Goal: Transaction & Acquisition: Purchase product/service

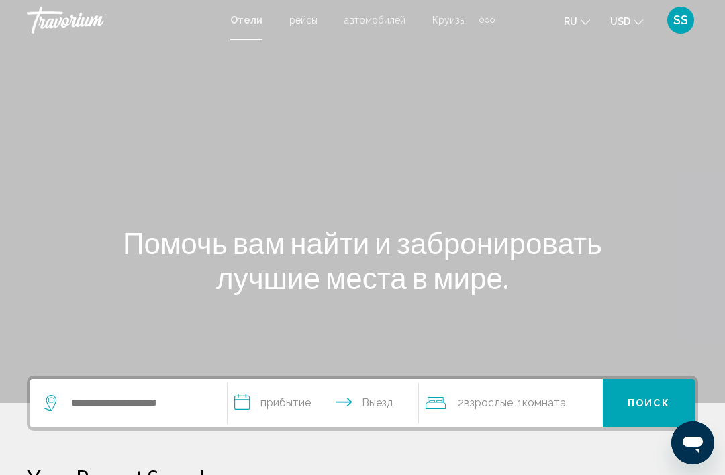
click at [580, 19] on button "ru English Español Français Italiano Português русский" at bounding box center [577, 20] width 26 height 19
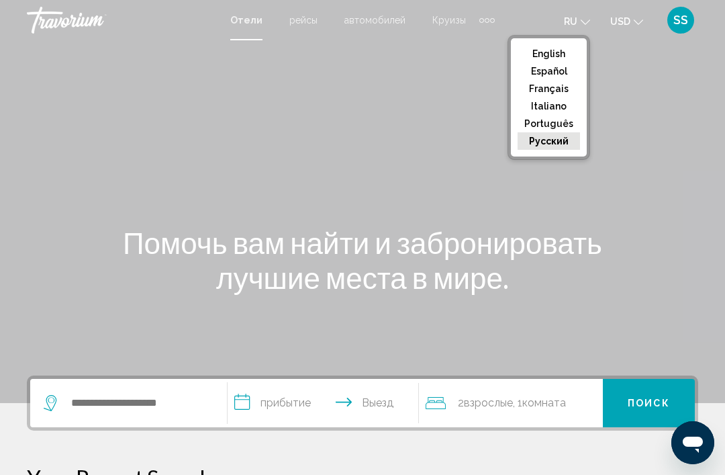
click at [559, 54] on button "English" at bounding box center [549, 53] width 62 height 17
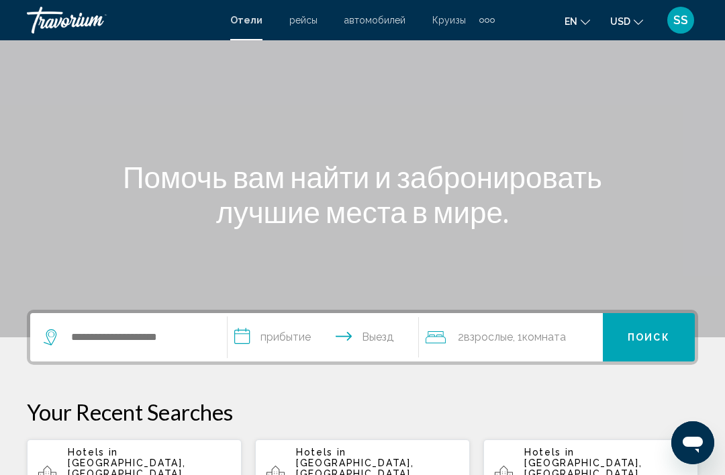
scroll to position [65, 0]
click at [100, 346] on input "Search widget" at bounding box center [138, 338] width 137 height 20
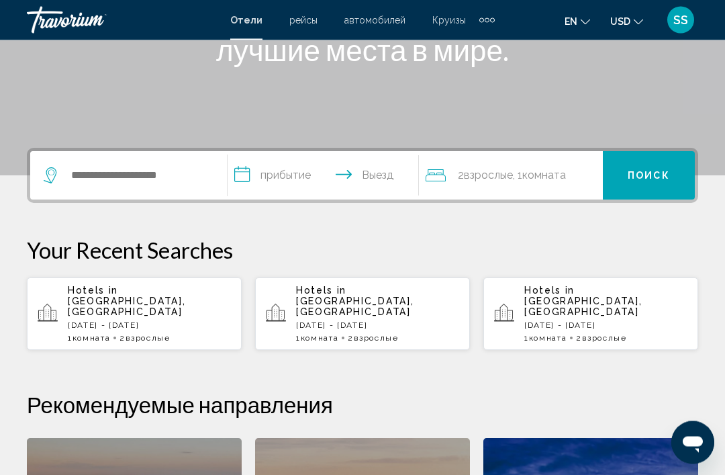
scroll to position [228, 0]
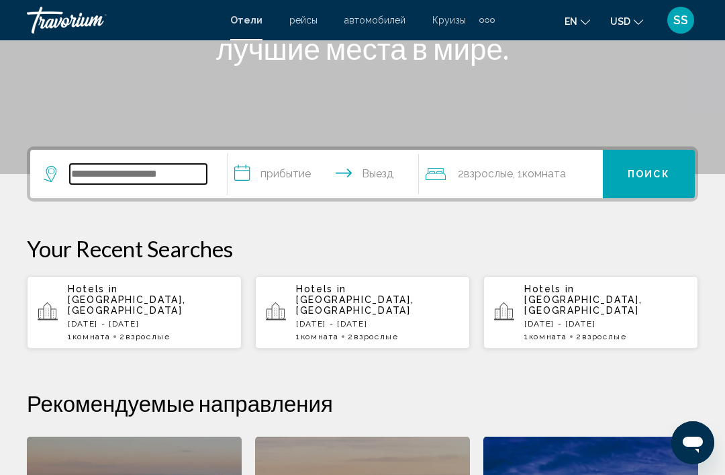
click at [175, 179] on input "Search widget" at bounding box center [138, 174] width 137 height 20
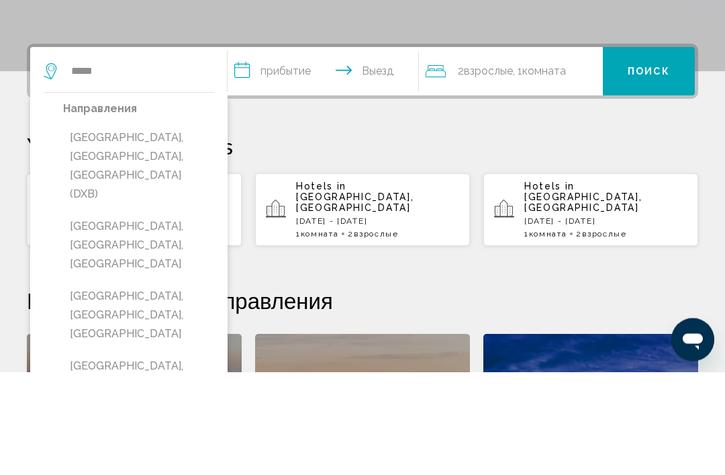
click at [175, 228] on button "[GEOGRAPHIC_DATA], [GEOGRAPHIC_DATA], [GEOGRAPHIC_DATA] (DXB)" at bounding box center [138, 269] width 151 height 82
type input "**********"
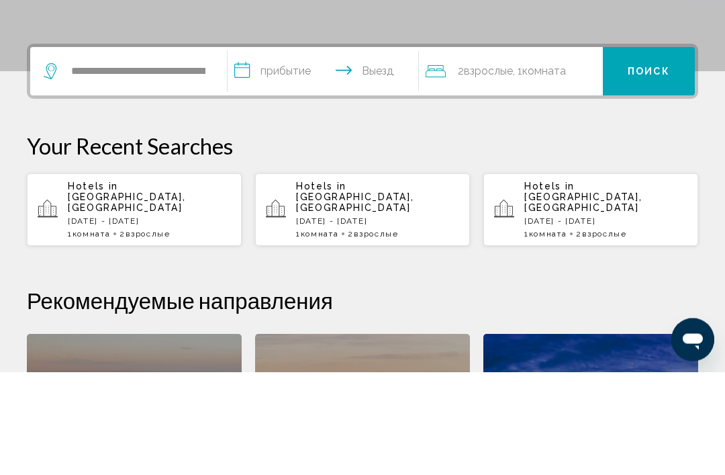
click at [315, 150] on input "**********" at bounding box center [326, 176] width 196 height 52
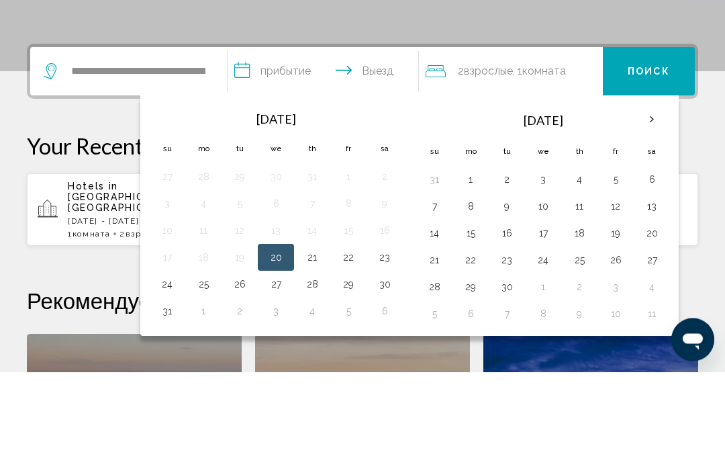
scroll to position [332, 0]
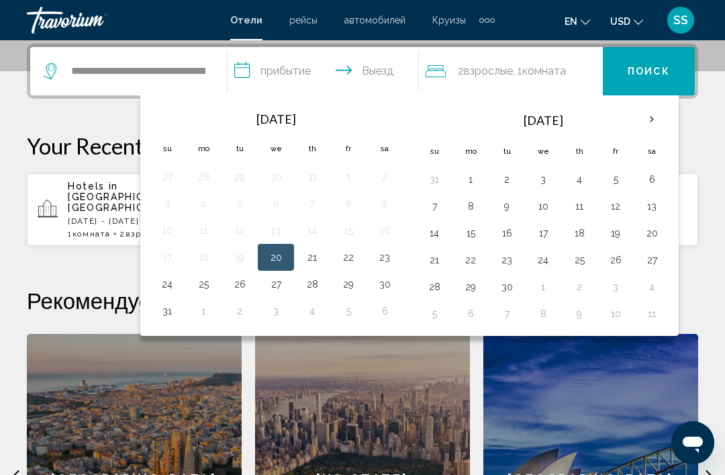
click at [654, 120] on th "Next month" at bounding box center [652, 120] width 36 height 30
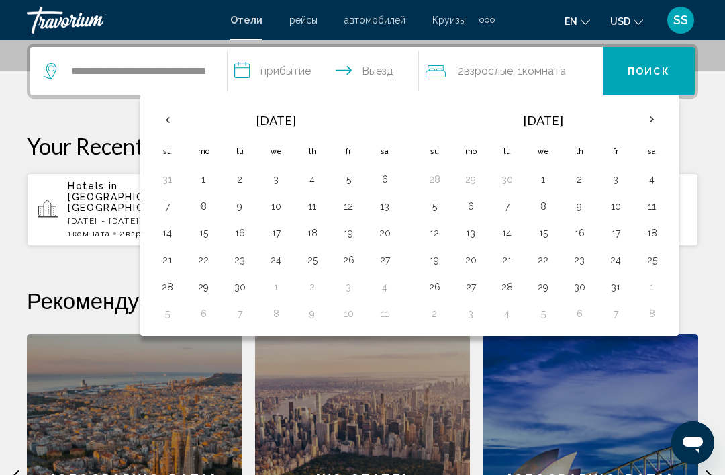
click at [212, 229] on button "15" at bounding box center [203, 233] width 21 height 19
click at [202, 267] on button "22" at bounding box center [203, 260] width 21 height 19
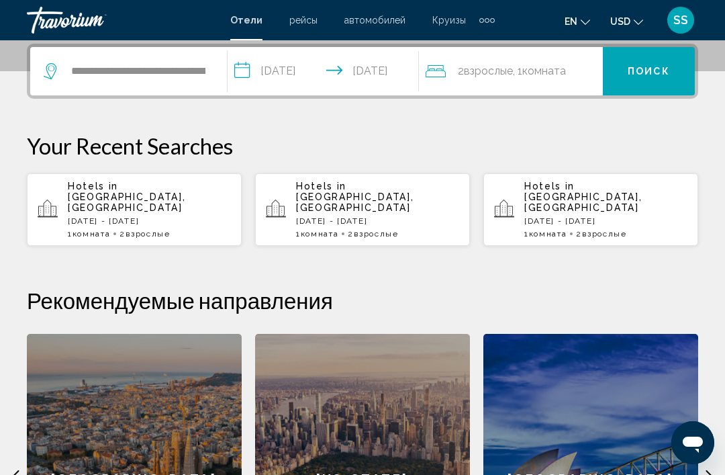
click at [294, 75] on input "**********" at bounding box center [326, 73] width 196 height 52
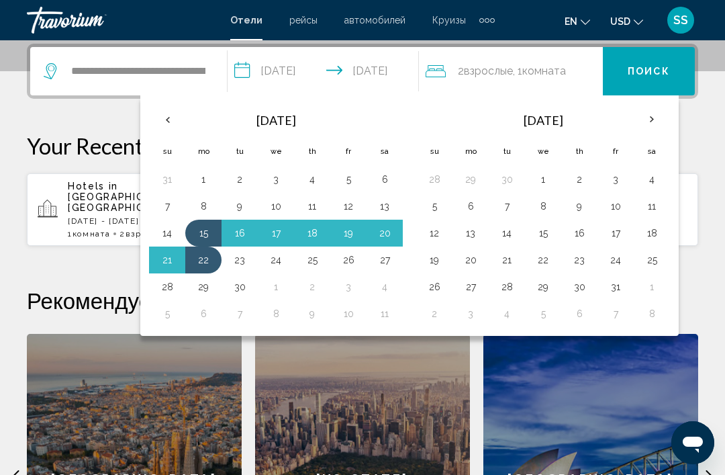
click at [161, 212] on button "7" at bounding box center [167, 206] width 21 height 19
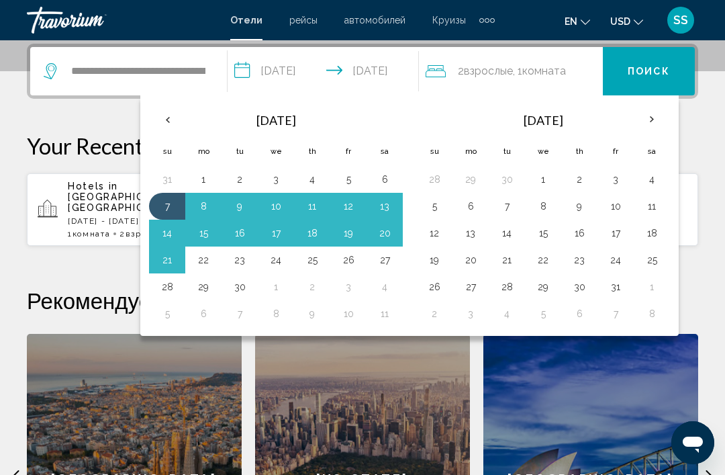
click at [166, 230] on button "14" at bounding box center [167, 233] width 21 height 19
type input "**********"
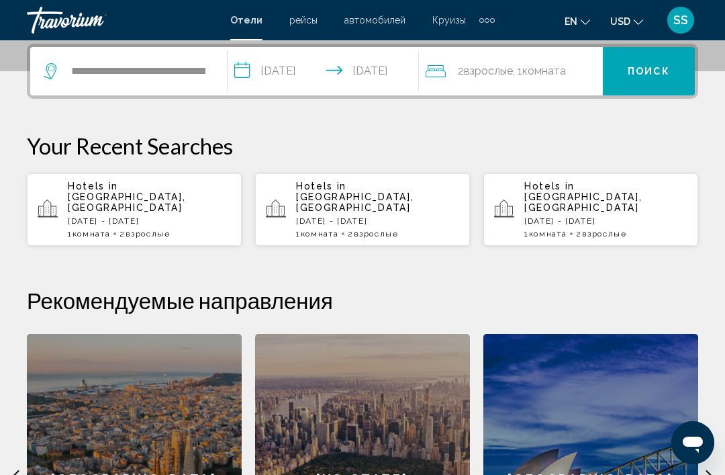
click at [556, 75] on span "Комната" at bounding box center [545, 70] width 44 height 13
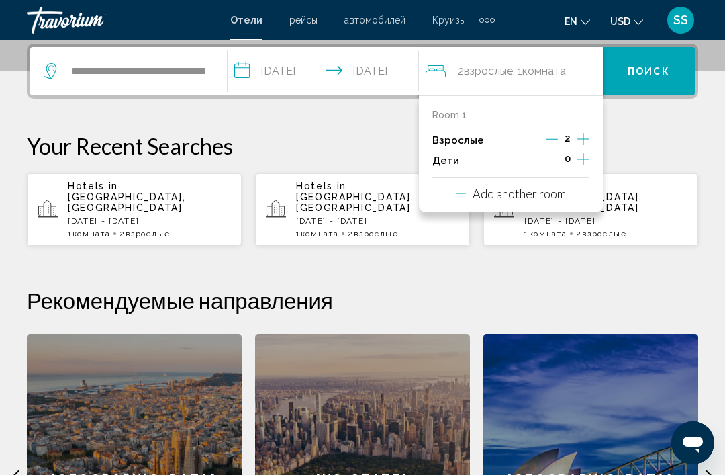
click at [529, 189] on p "Add another room" at bounding box center [519, 193] width 93 height 15
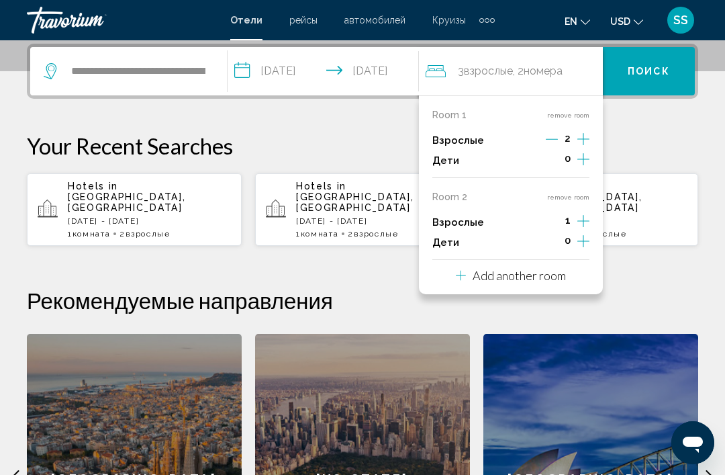
click at [555, 270] on p "Add another room" at bounding box center [519, 275] width 93 height 15
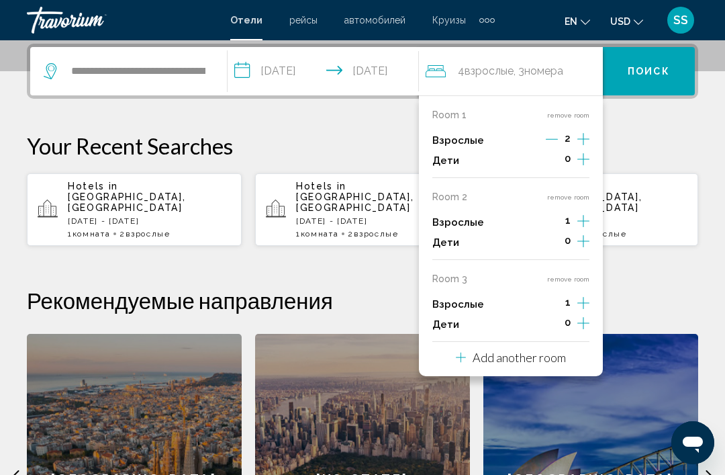
click at [532, 350] on p "Add another room" at bounding box center [519, 357] width 93 height 15
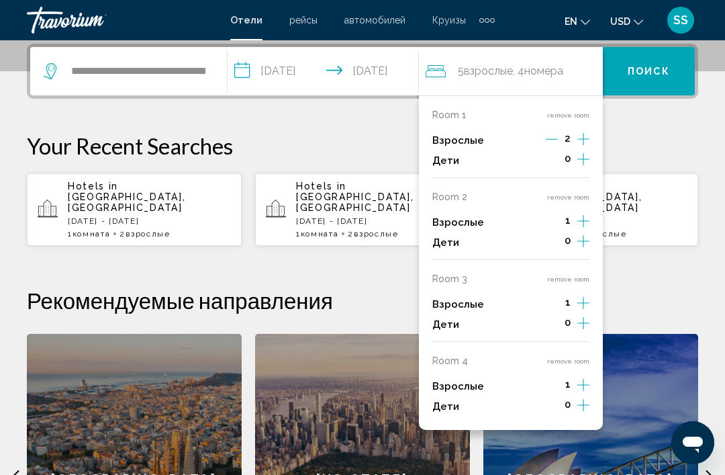
click at [589, 357] on button "remove room" at bounding box center [568, 361] width 42 height 9
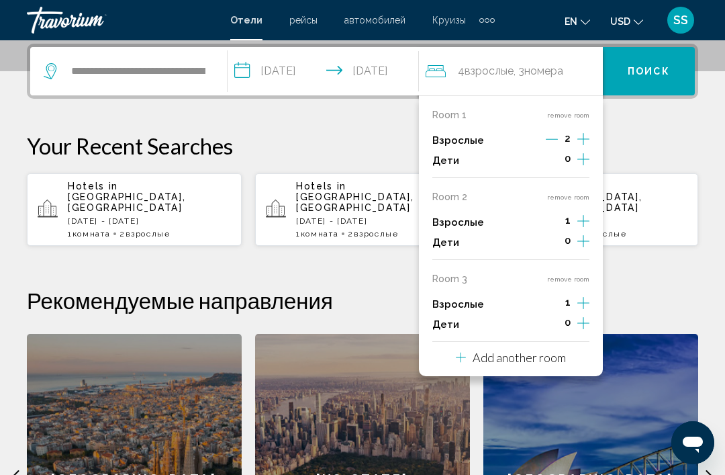
click at [587, 275] on button "remove room" at bounding box center [568, 279] width 42 height 9
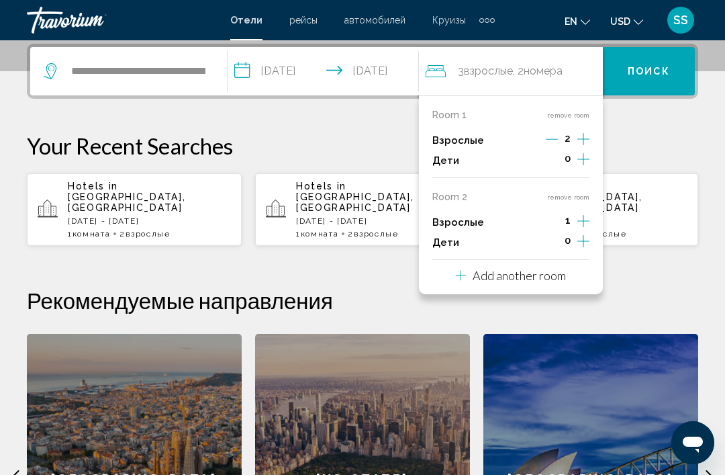
click at [581, 194] on button "remove room" at bounding box center [568, 197] width 42 height 9
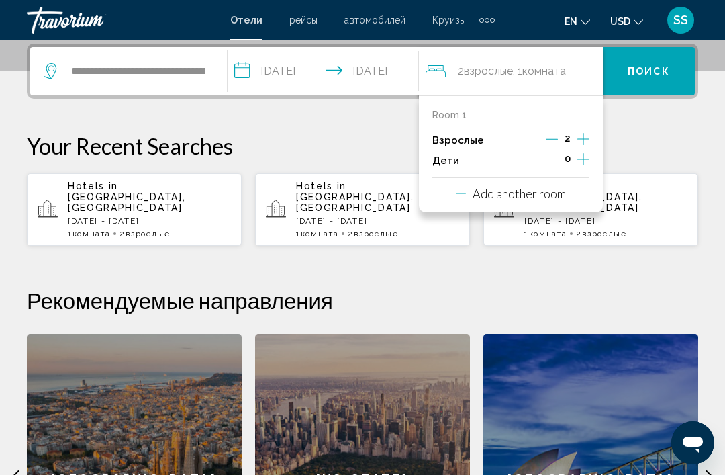
click at [541, 195] on p "Add another room" at bounding box center [519, 193] width 93 height 15
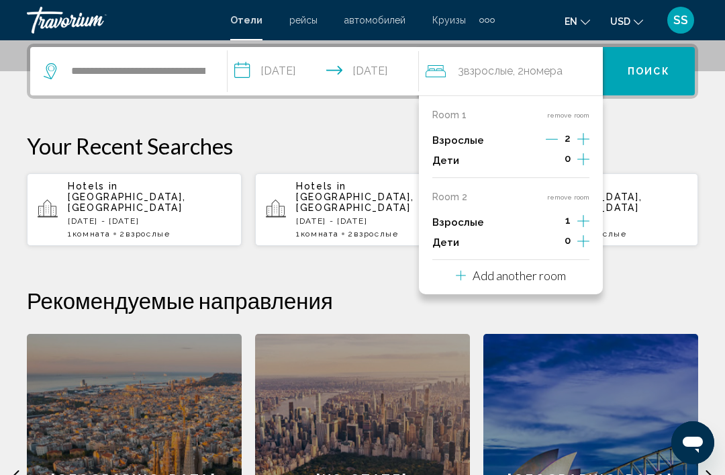
click at [589, 193] on button "remove room" at bounding box center [568, 197] width 42 height 9
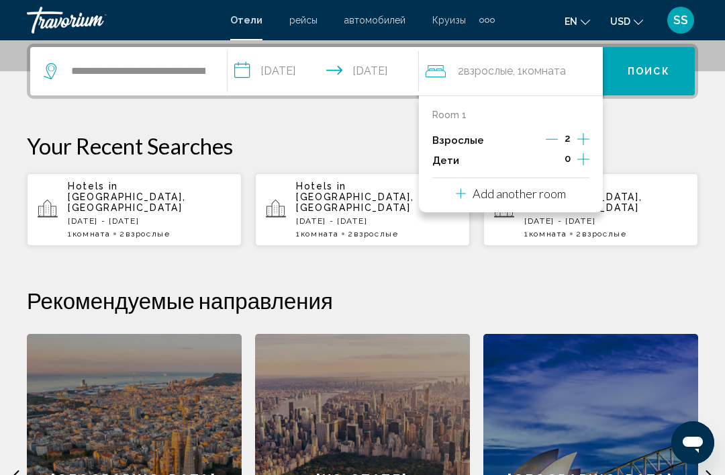
click at [663, 66] on span "Поиск" at bounding box center [649, 71] width 42 height 11
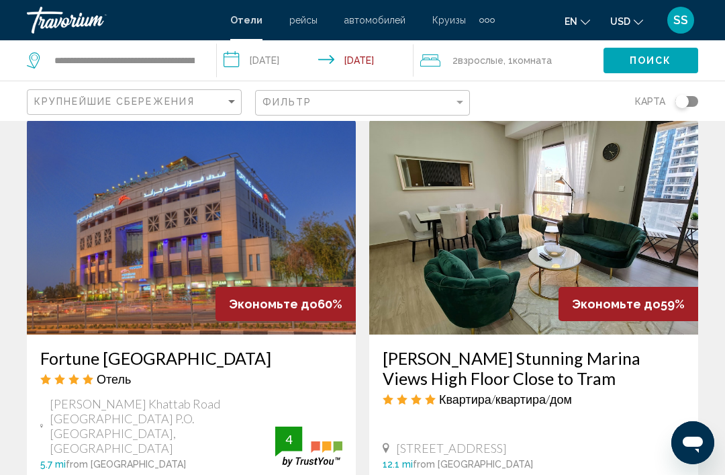
scroll to position [1559, 0]
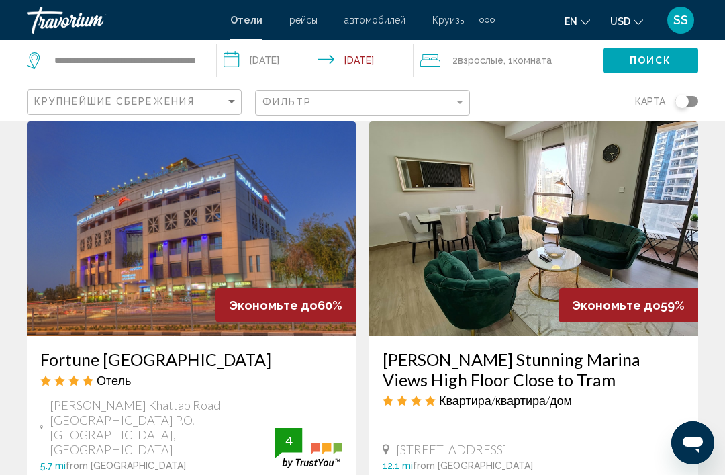
click at [450, 24] on span "Круизы" at bounding box center [450, 20] width 34 height 11
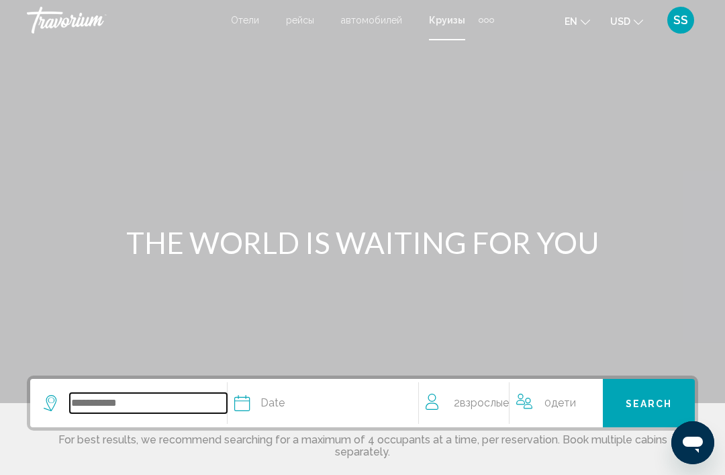
click at [198, 404] on input "Search widget" at bounding box center [148, 403] width 157 height 20
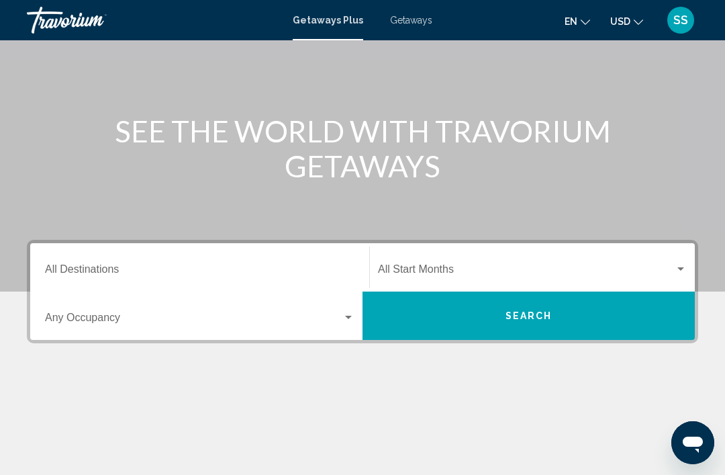
scroll to position [99, 0]
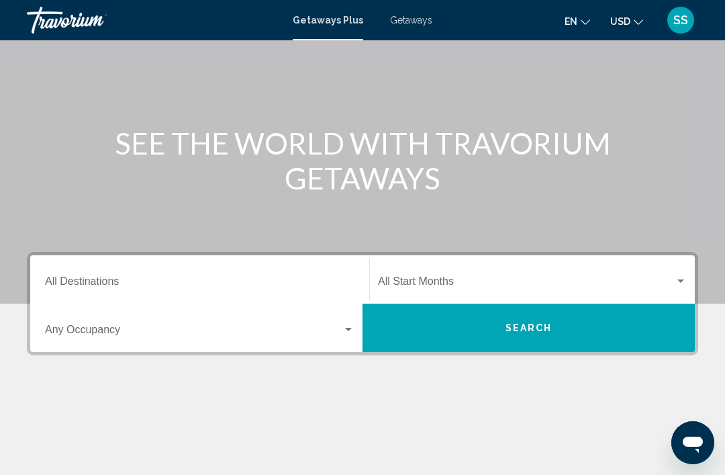
click at [321, 288] on input "Destination All Destinations" at bounding box center [200, 284] width 310 height 12
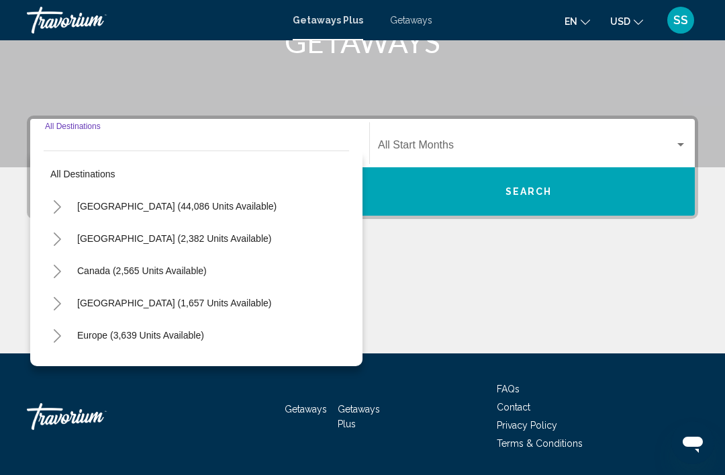
scroll to position [0, 0]
click at [508, 129] on div "Start Month All Start Months" at bounding box center [532, 143] width 309 height 42
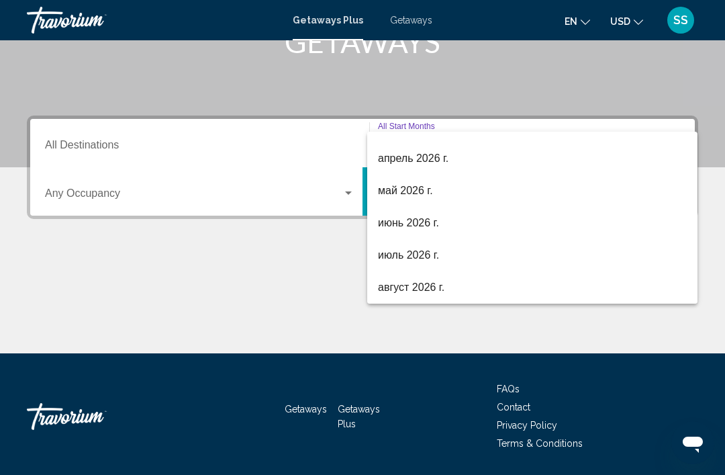
scroll to position [279, 0]
click at [308, 281] on div at bounding box center [362, 237] width 725 height 475
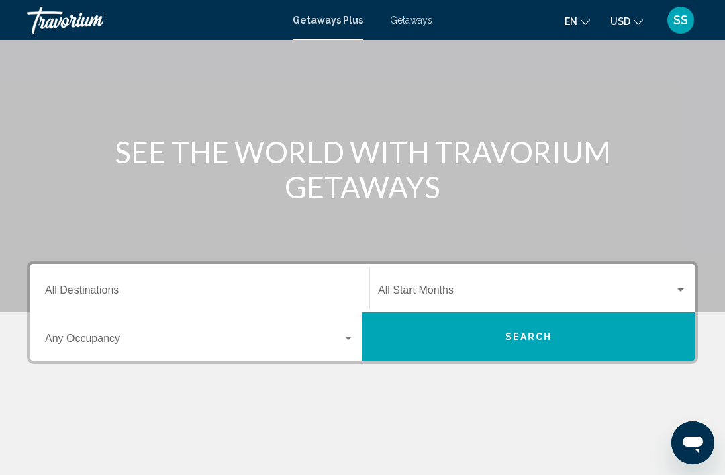
scroll to position [77, 0]
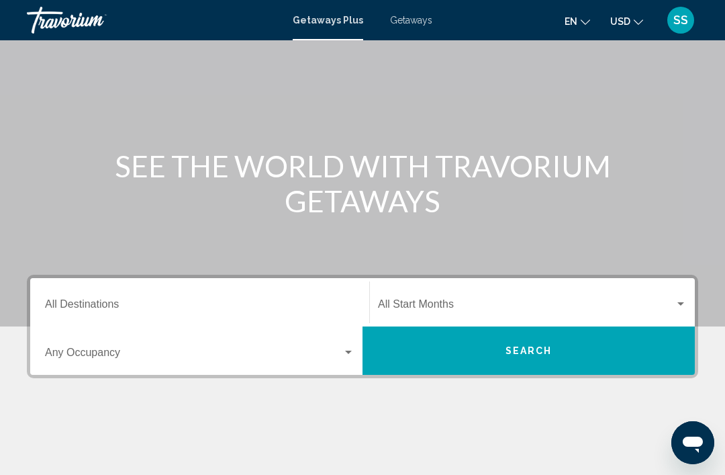
click at [413, 15] on span "Getaways" at bounding box center [411, 20] width 42 height 11
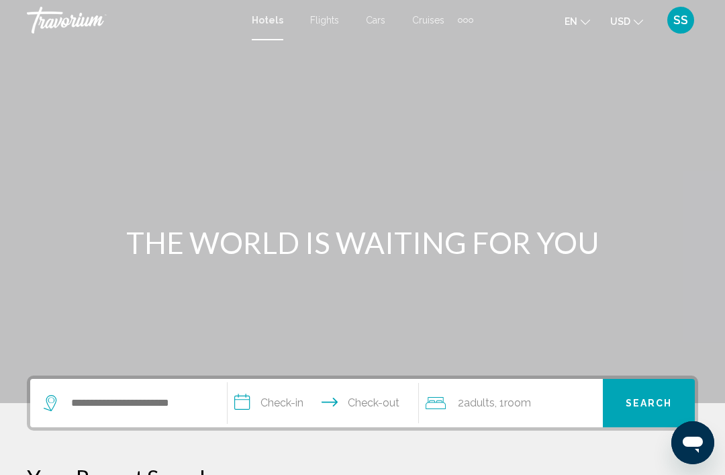
click at [436, 16] on span "Cruises" at bounding box center [428, 20] width 32 height 11
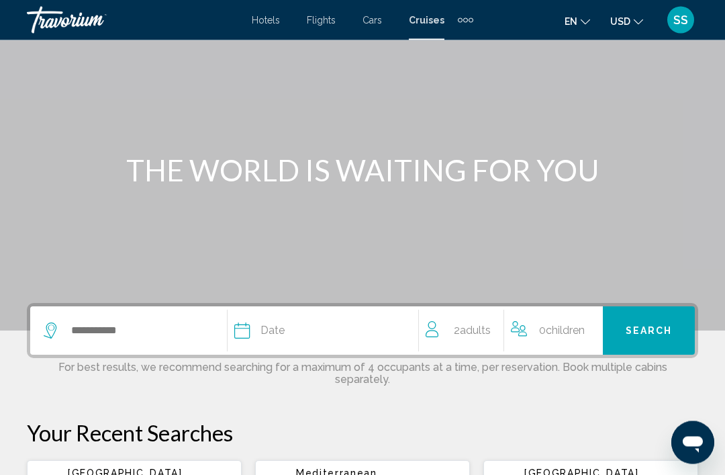
scroll to position [73, 0]
click at [105, 339] on input "Search widget" at bounding box center [148, 330] width 157 height 20
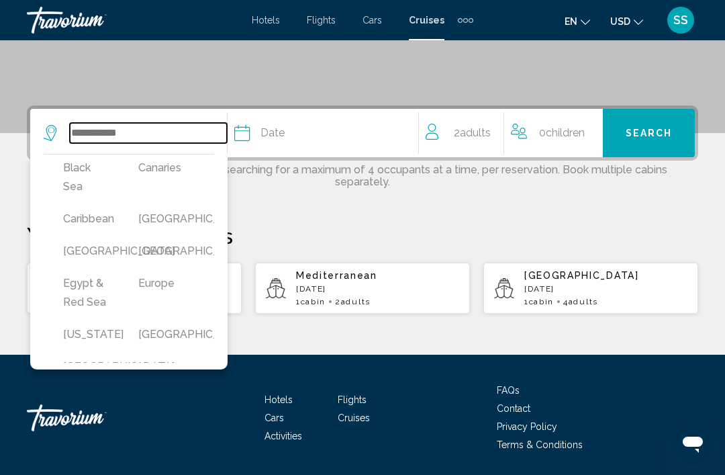
scroll to position [171, 5]
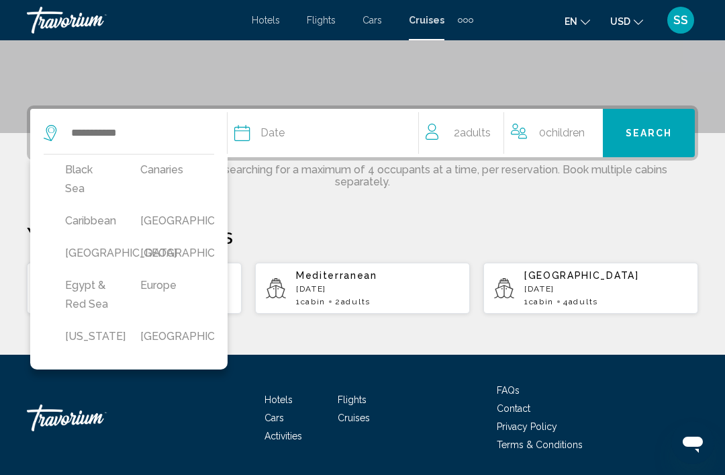
click at [173, 266] on button "[GEOGRAPHIC_DATA]" at bounding box center [165, 253] width 62 height 26
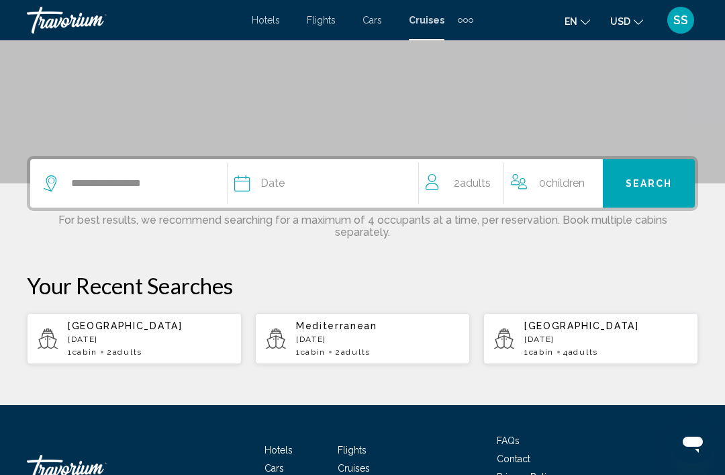
click at [364, 187] on div "Date" at bounding box center [325, 183] width 183 height 19
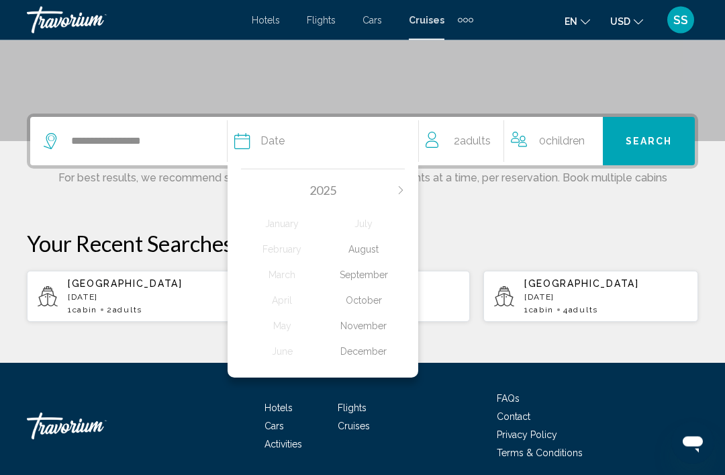
scroll to position [270, 0]
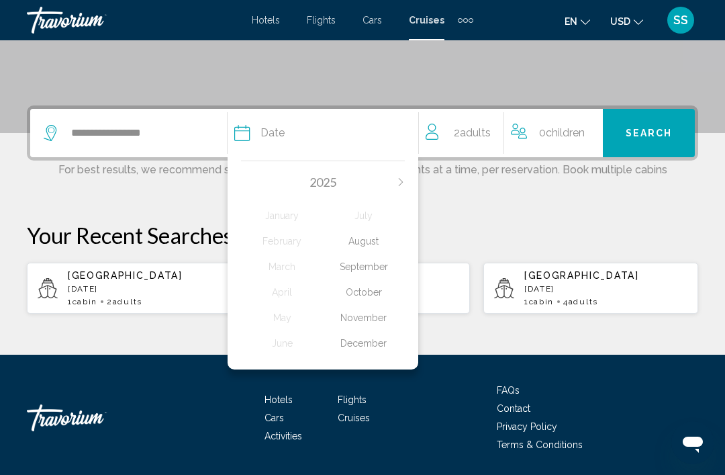
click at [401, 179] on icon "Next month" at bounding box center [401, 182] width 8 height 8
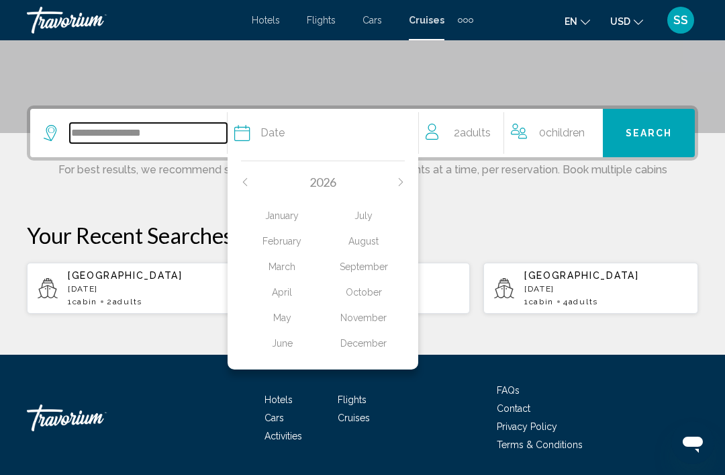
click at [172, 143] on input "**********" at bounding box center [148, 133] width 157 height 20
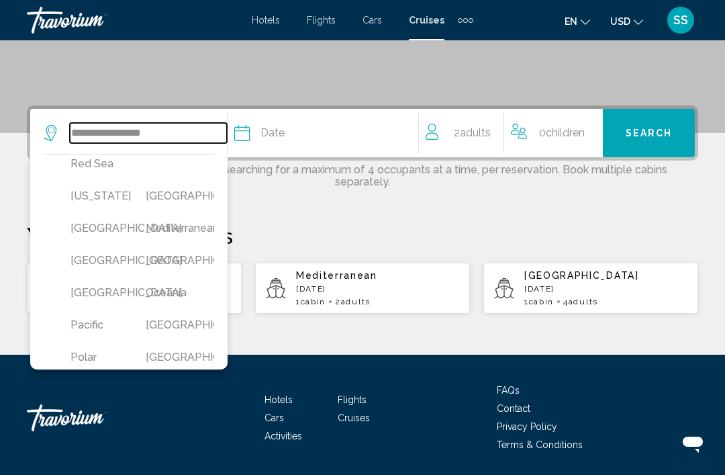
scroll to position [314, 0]
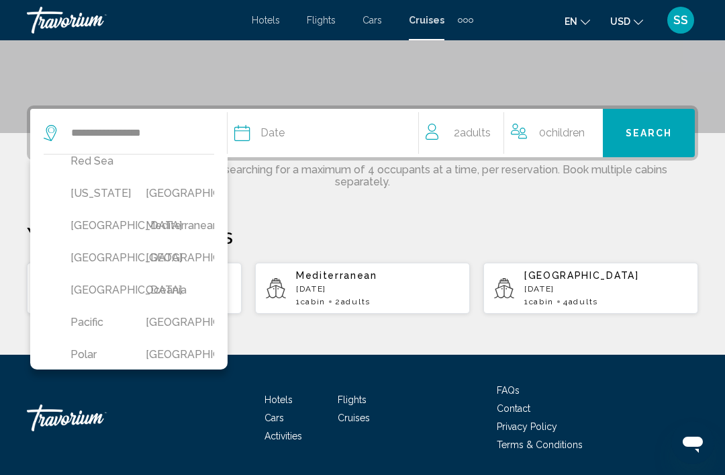
click at [187, 238] on button "Mediterranean" at bounding box center [170, 226] width 62 height 26
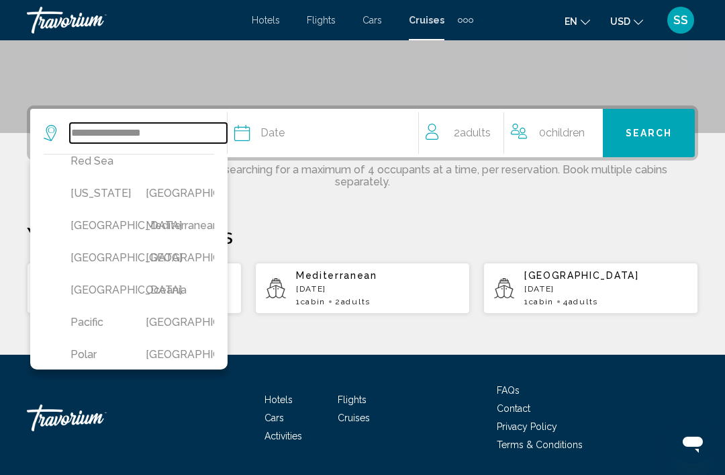
type input "**********"
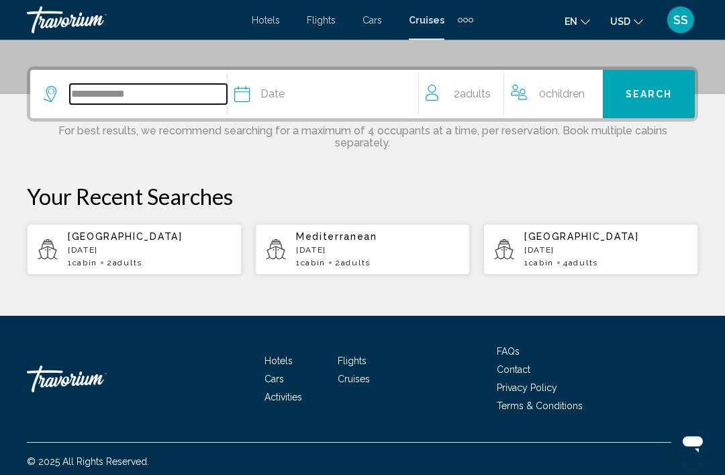
scroll to position [313, 0]
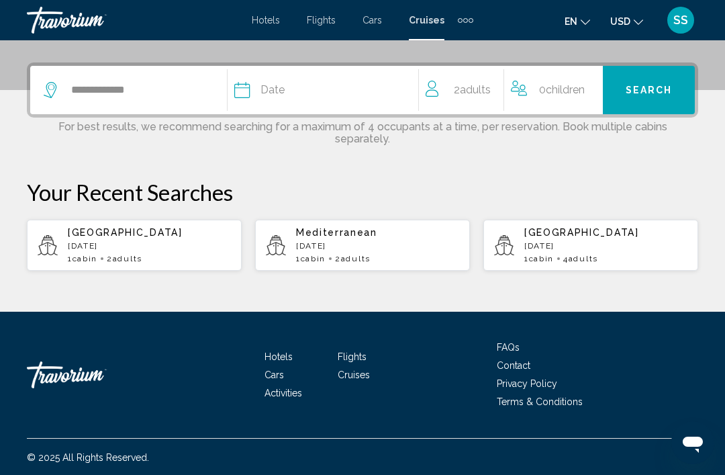
click at [326, 85] on div "Date" at bounding box center [325, 90] width 183 height 19
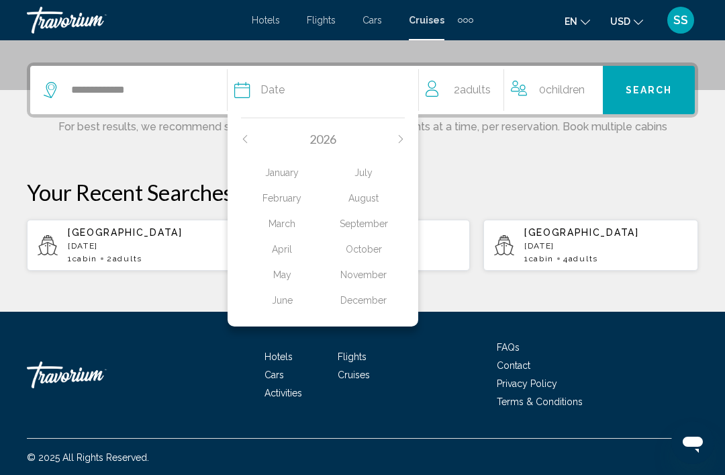
click at [287, 290] on div "June" at bounding box center [282, 300] width 82 height 24
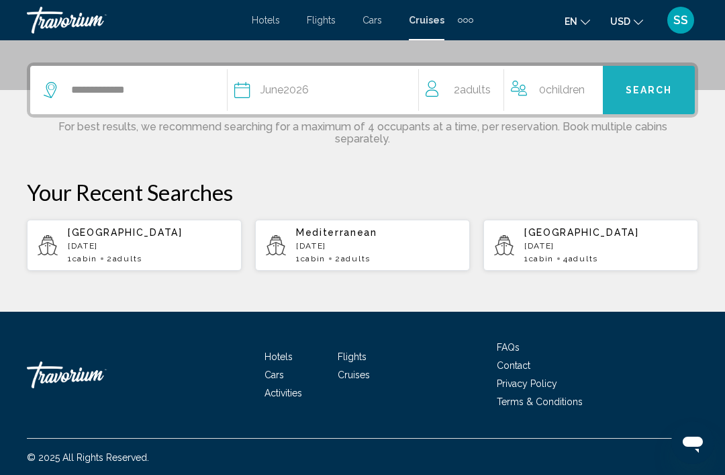
click at [659, 88] on span "Search" at bounding box center [649, 90] width 47 height 11
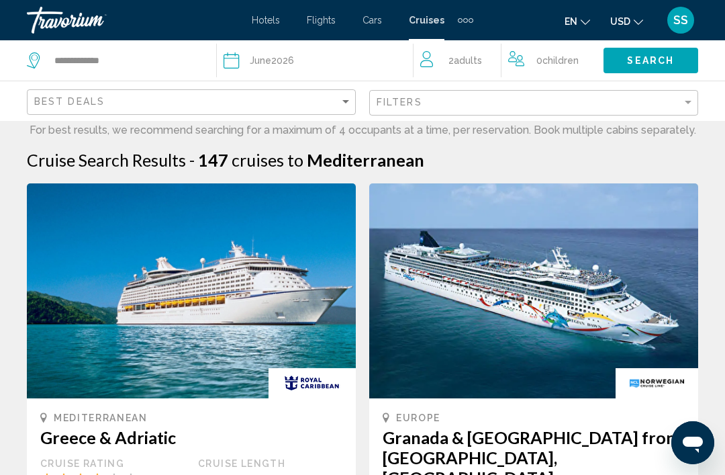
click at [270, 55] on span "June" at bounding box center [260, 60] width 21 height 11
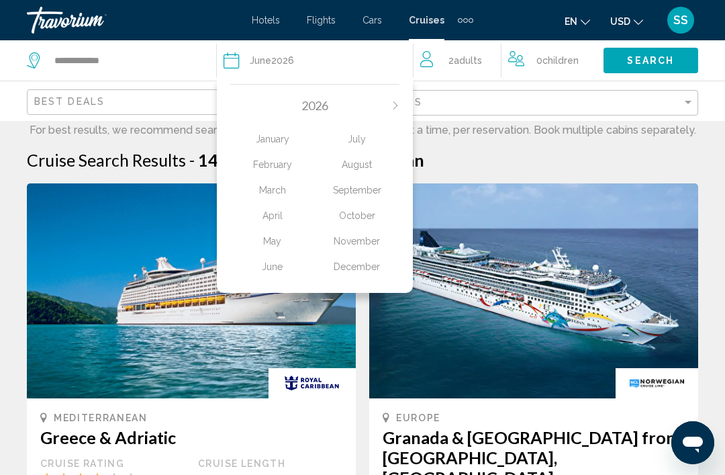
click at [375, 97] on div "[DATE] February March April May June July August September October November Dec…" at bounding box center [315, 185] width 196 height 216
click at [120, 60] on input "**********" at bounding box center [134, 60] width 163 height 20
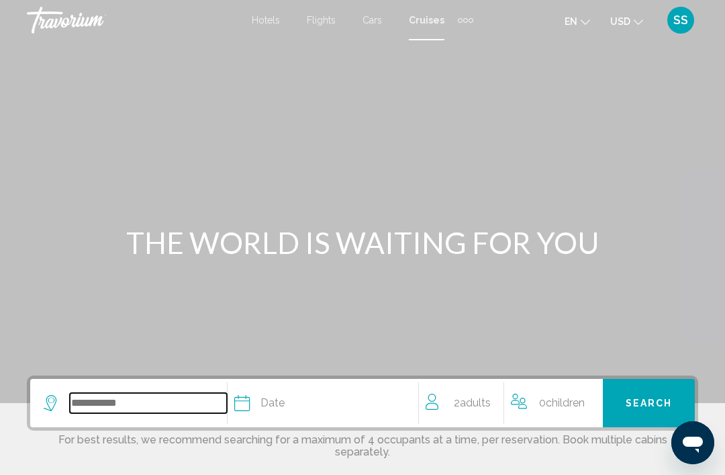
click at [206, 393] on input "Search widget" at bounding box center [148, 403] width 157 height 20
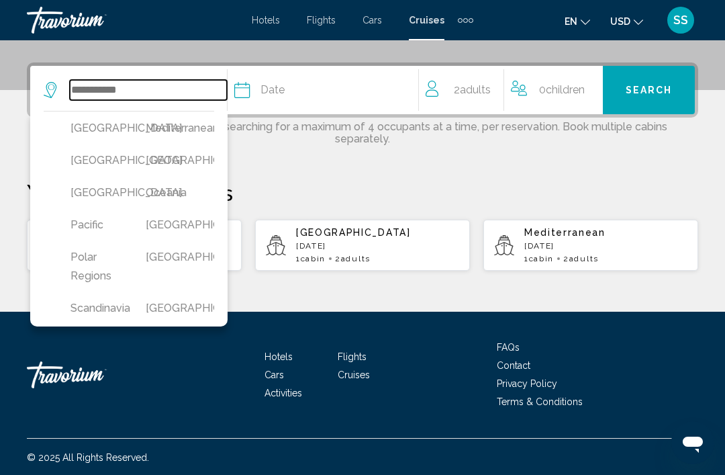
scroll to position [374, 0]
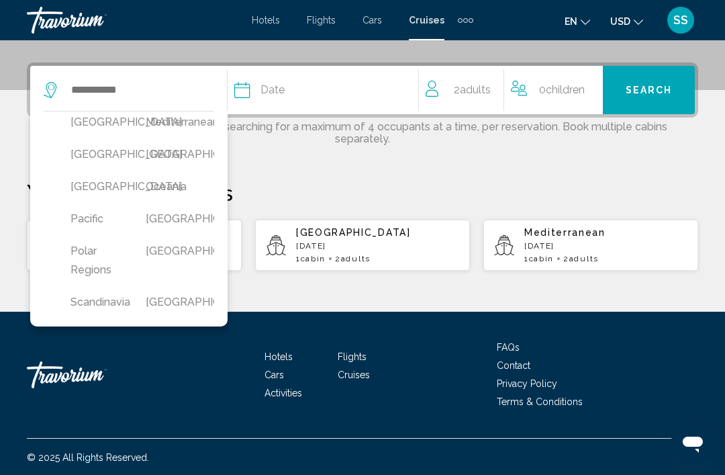
click at [201, 135] on button "Mediterranean" at bounding box center [170, 122] width 62 height 26
type input "**********"
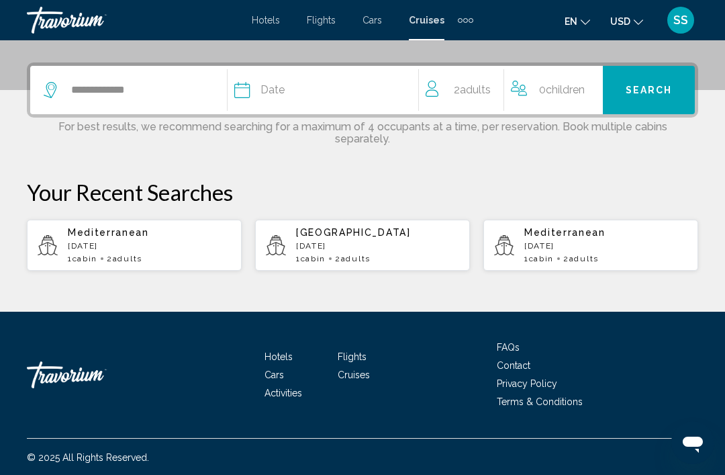
click at [314, 91] on div "Date" at bounding box center [325, 90] width 183 height 19
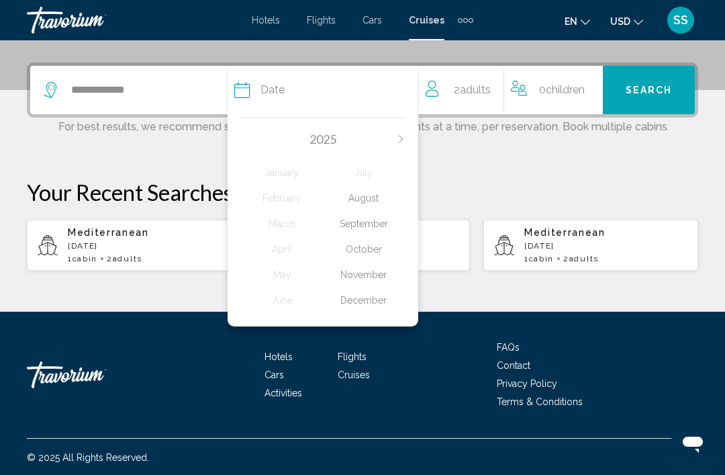
click at [383, 268] on div "November" at bounding box center [364, 275] width 82 height 24
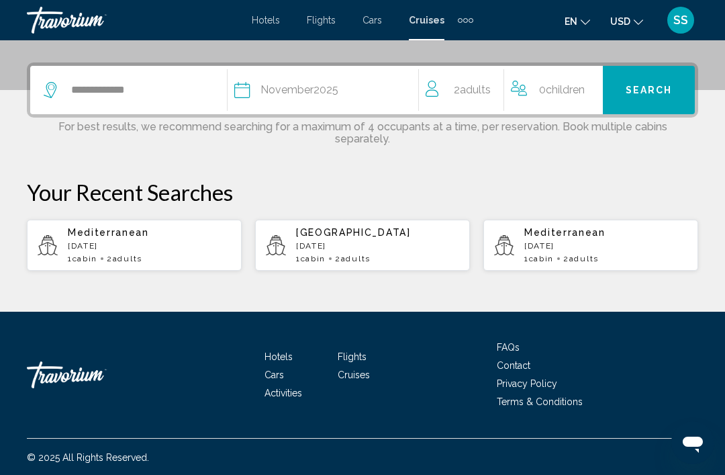
click at [662, 91] on span "Search" at bounding box center [649, 90] width 47 height 11
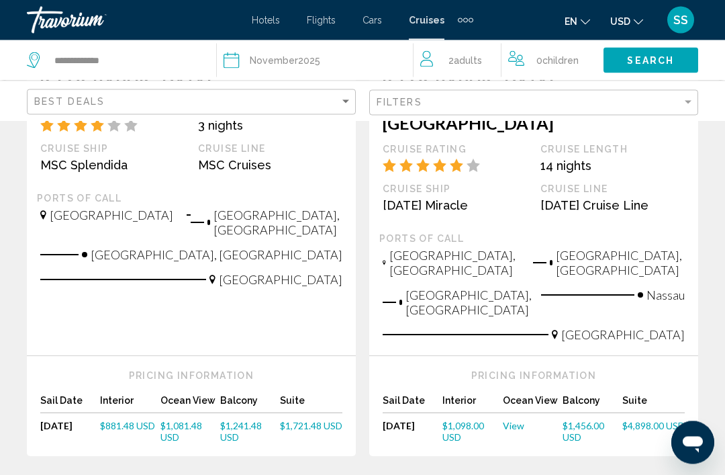
scroll to position [1660, 0]
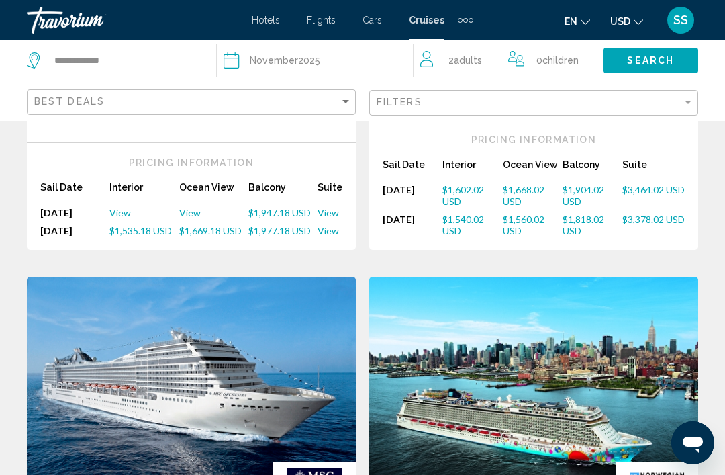
scroll to position [1280, 0]
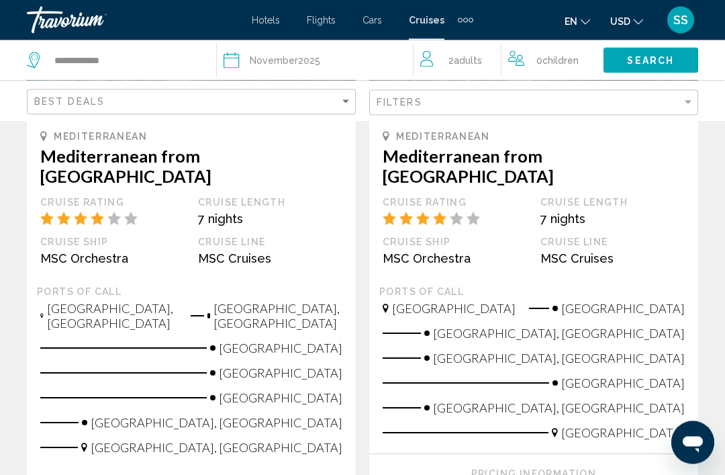
scroll to position [1720, 0]
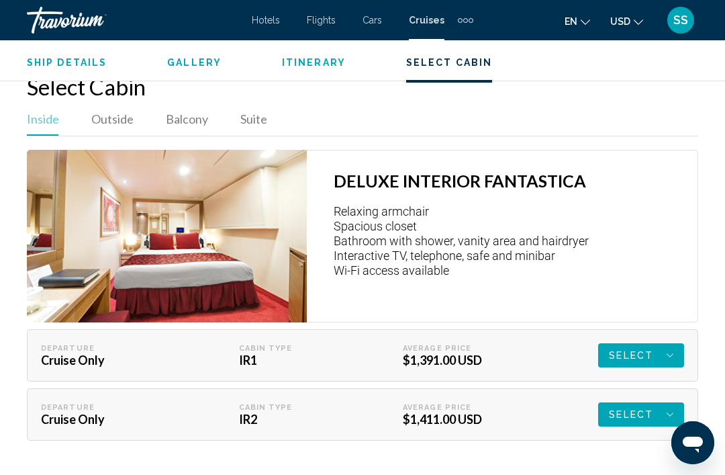
scroll to position [2286, 0]
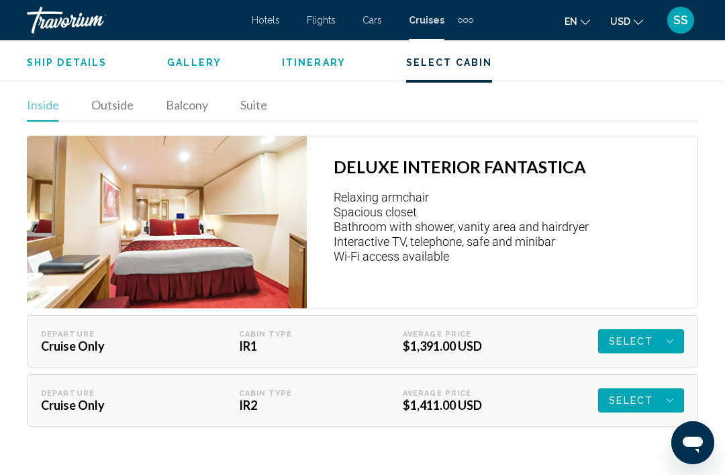
click at [648, 329] on span "Select" at bounding box center [631, 341] width 44 height 24
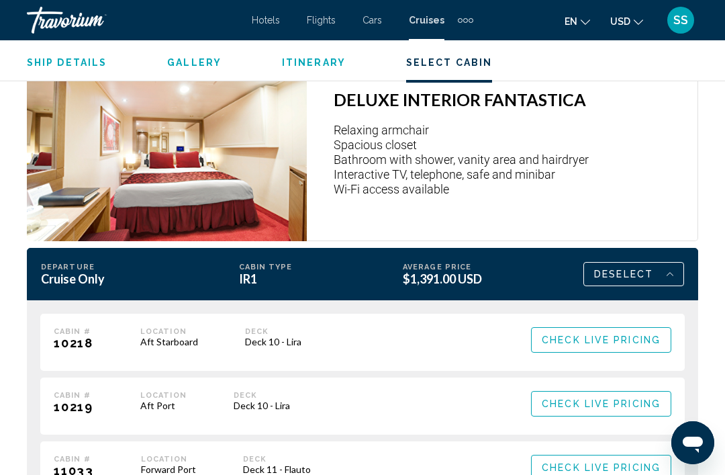
scroll to position [2405, 0]
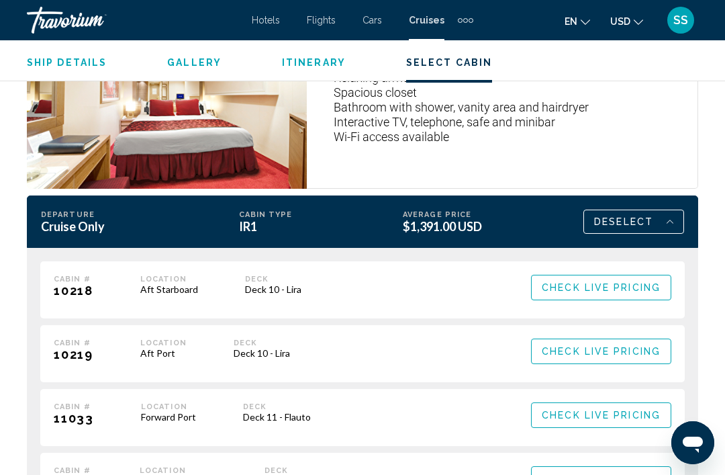
click at [631, 283] on span "Check Live Pricing" at bounding box center [601, 288] width 119 height 11
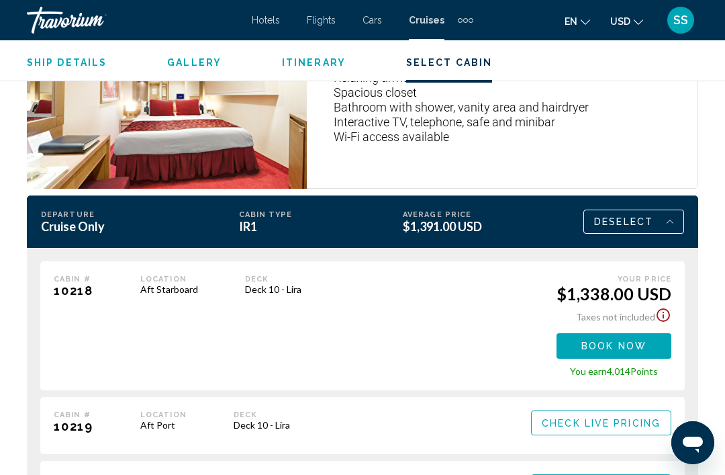
click at [654, 333] on button "Book now" at bounding box center [614, 345] width 115 height 25
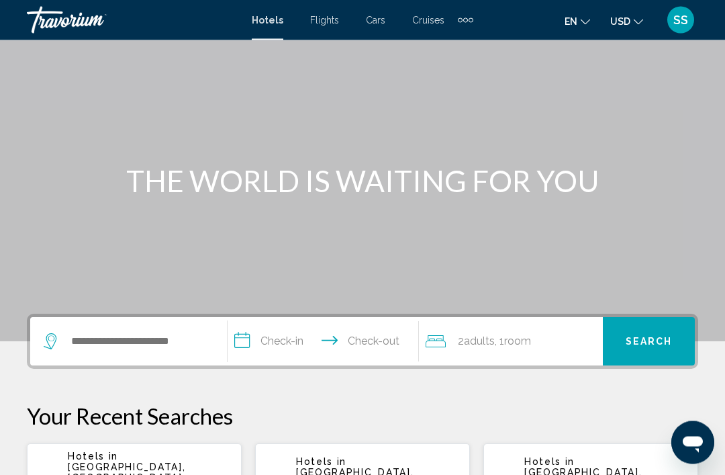
scroll to position [62, 0]
click at [177, 332] on input "Search widget" at bounding box center [138, 341] width 137 height 20
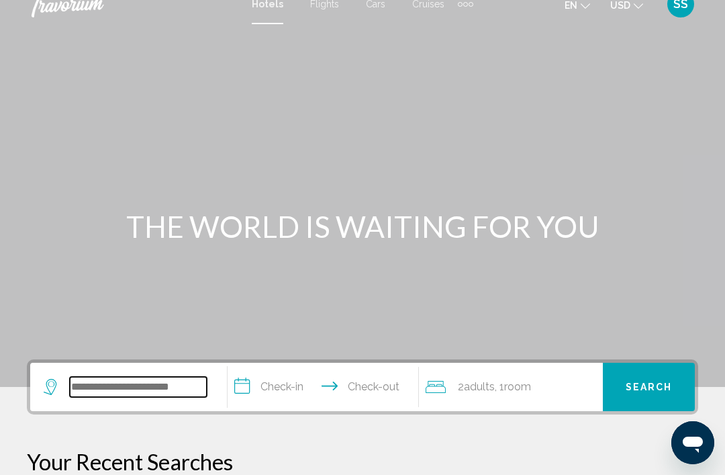
scroll to position [0, 0]
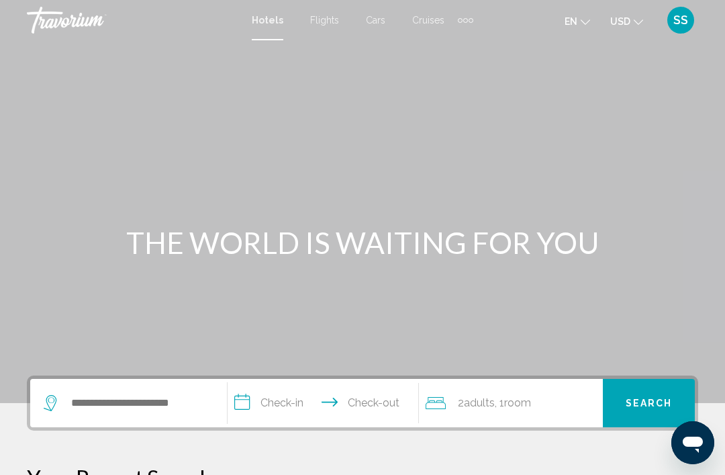
click at [431, 22] on span "Cruises" at bounding box center [428, 20] width 32 height 11
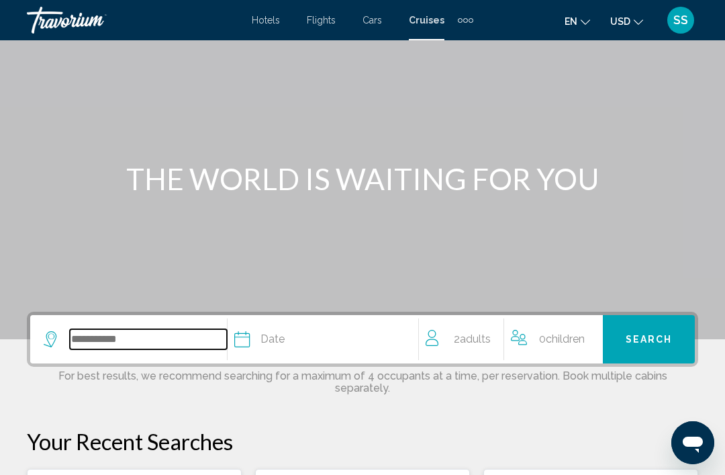
click at [87, 343] on input "Search widget" at bounding box center [148, 339] width 157 height 20
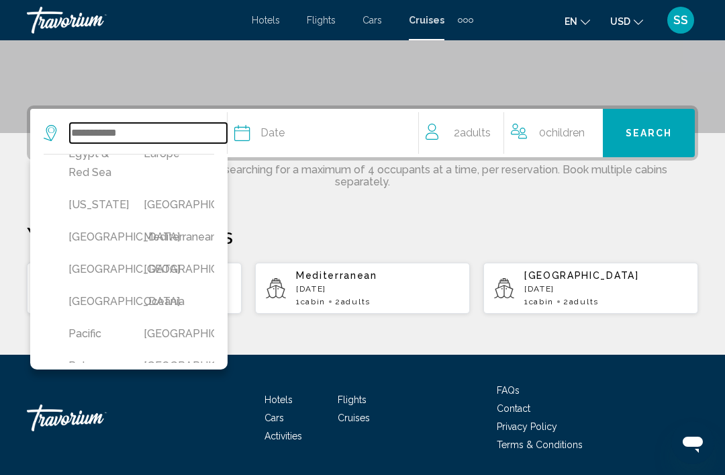
scroll to position [308, 2]
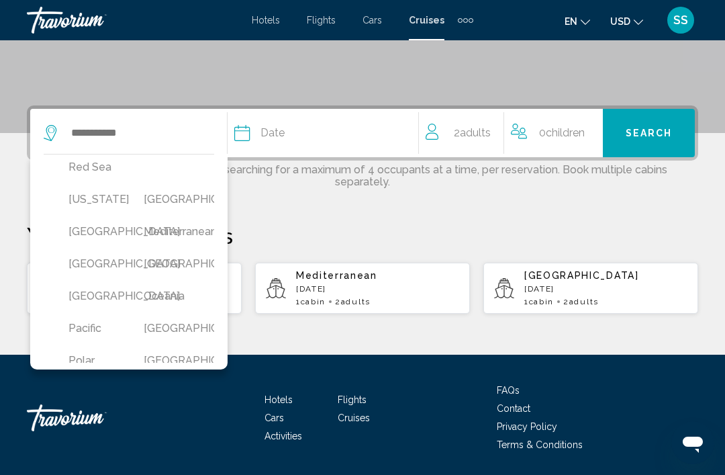
click at [193, 244] on button "Mediterranean" at bounding box center [168, 232] width 62 height 26
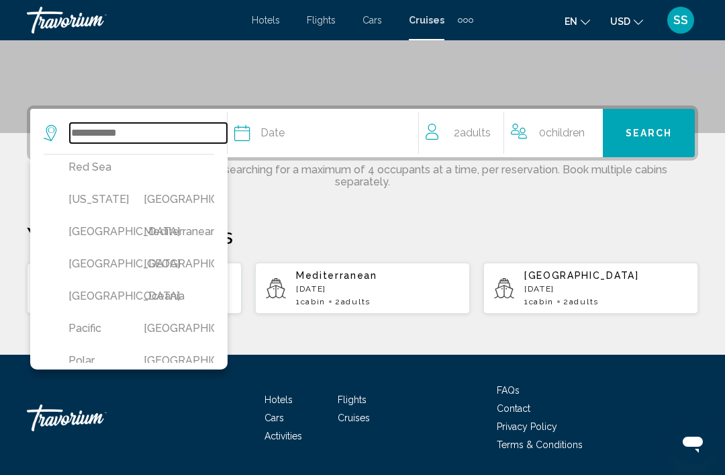
type input "**********"
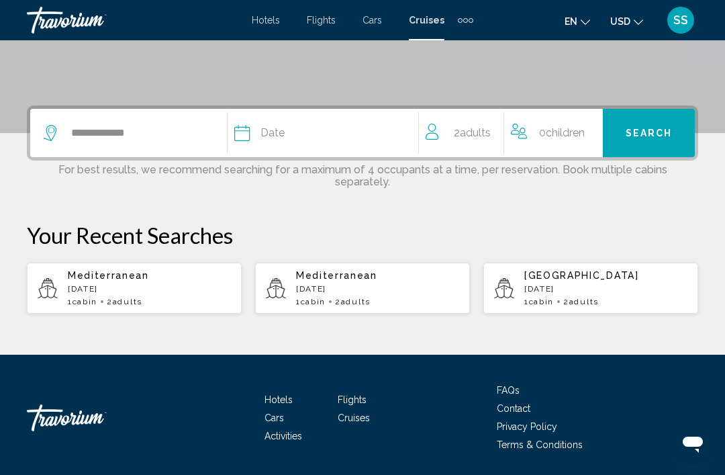
click at [333, 124] on div "Date" at bounding box center [325, 133] width 183 height 19
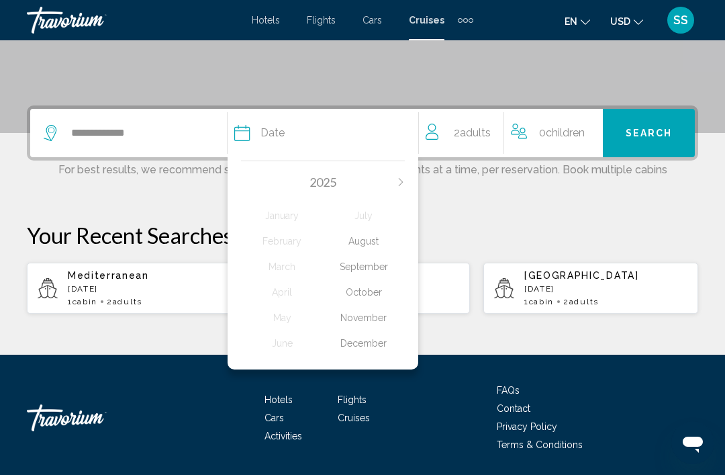
click at [377, 306] on div "November" at bounding box center [364, 318] width 82 height 24
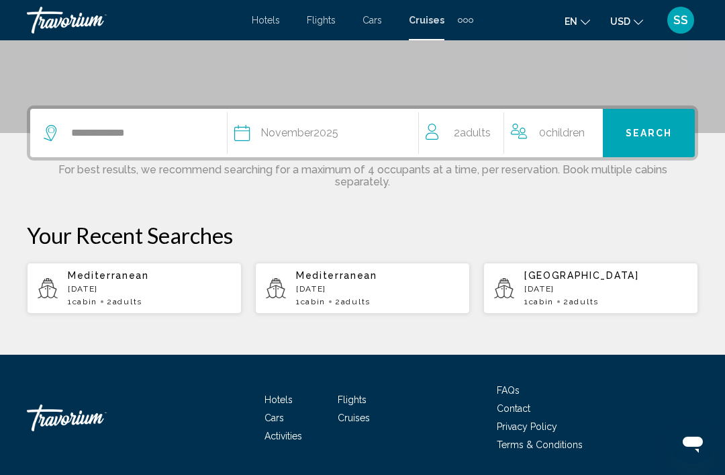
click at [637, 131] on span "Search" at bounding box center [649, 133] width 47 height 11
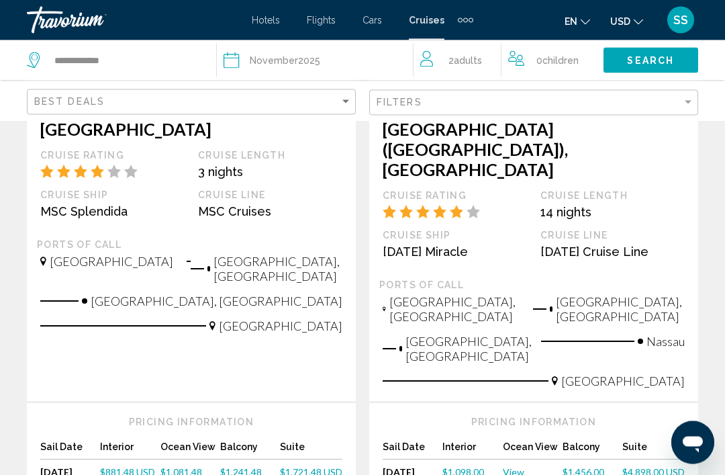
scroll to position [1678, 0]
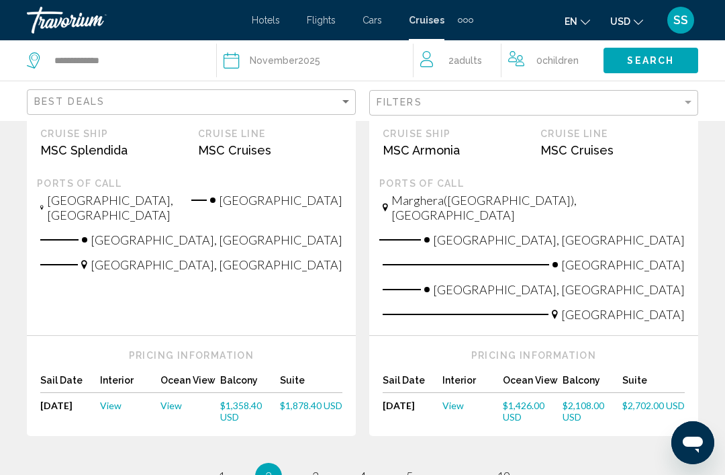
scroll to position [1613, 0]
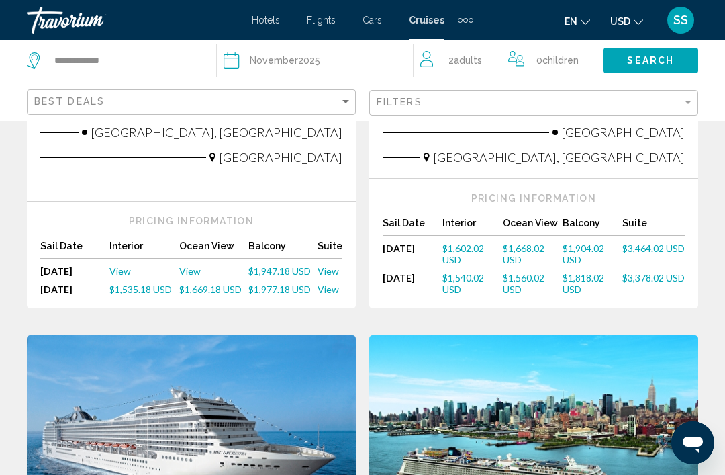
scroll to position [1212, 0]
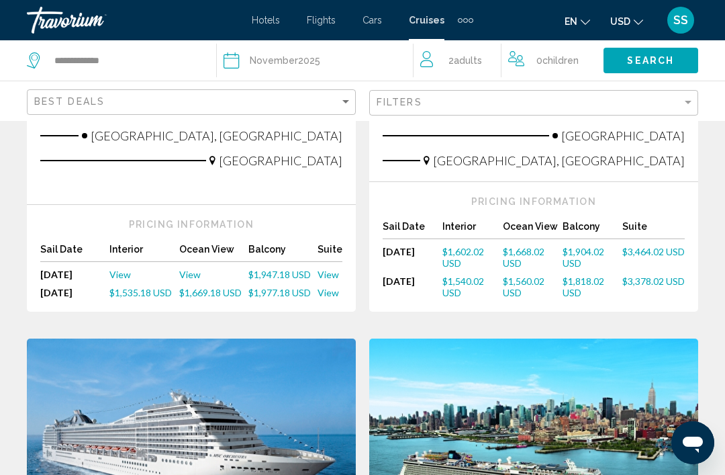
click at [144, 287] on span "$1,535.18 USD" at bounding box center [140, 292] width 62 height 11
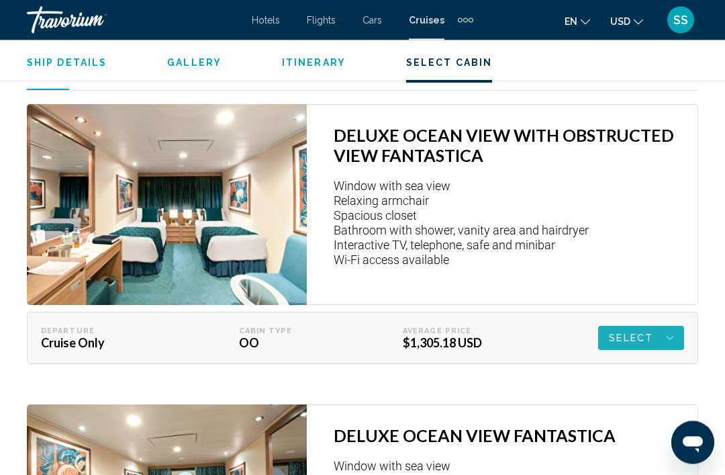
click at [676, 326] on button "Select" at bounding box center [641, 338] width 86 height 24
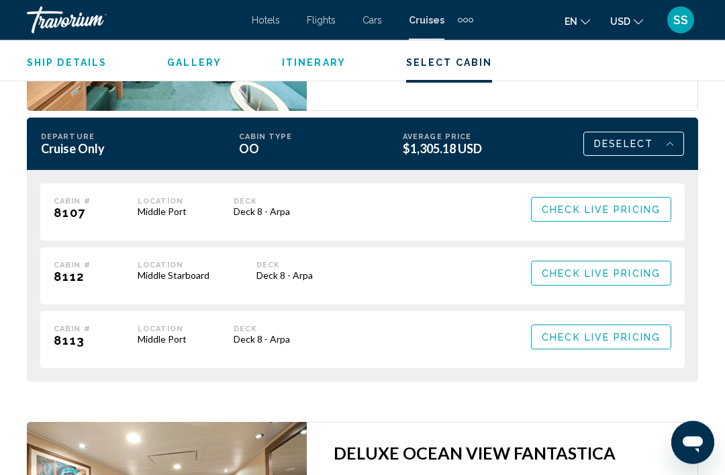
click at [582, 205] on span "Check Live Pricing" at bounding box center [601, 210] width 119 height 11
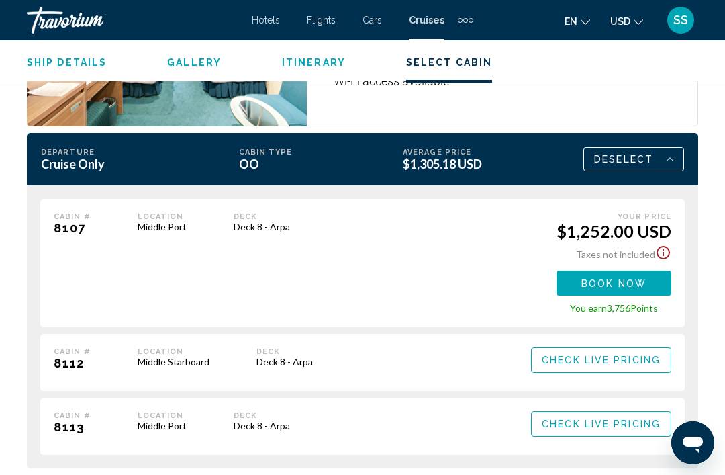
scroll to position [2511, 0]
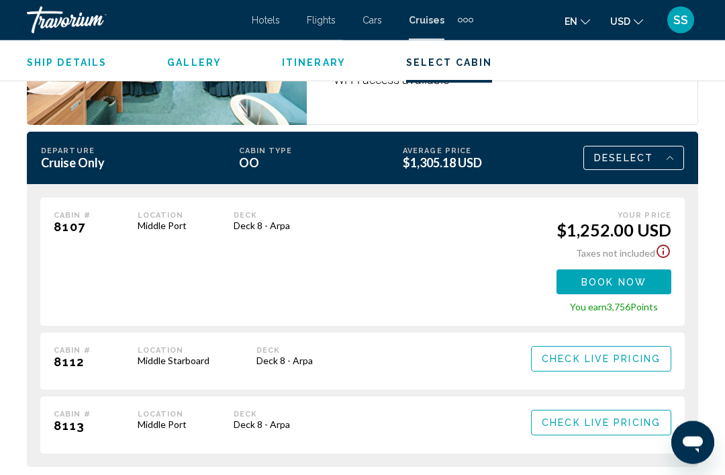
click at [647, 277] on span "Book now" at bounding box center [614, 282] width 65 height 11
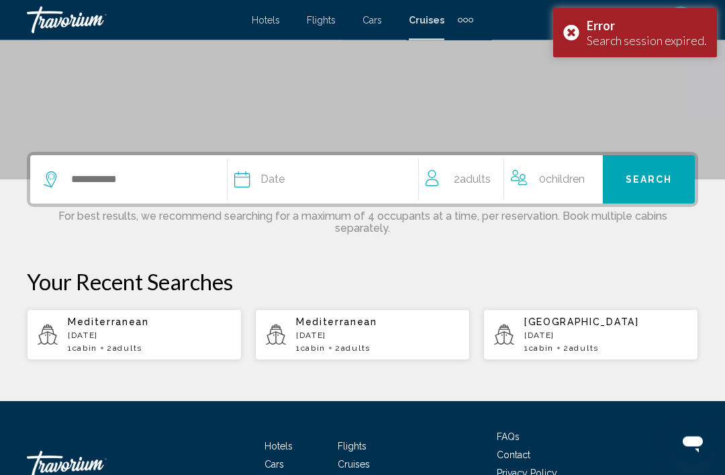
scroll to position [243, 0]
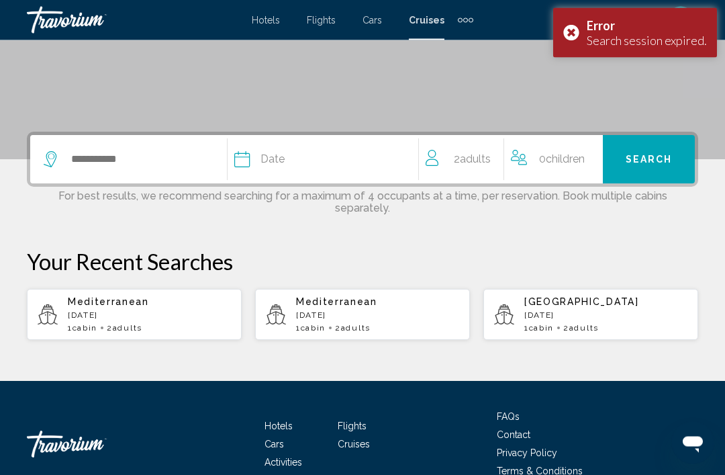
click at [407, 320] on div "Mediterranean June 2026 1 cabin 2 Adult Adults" at bounding box center [377, 315] width 163 height 36
type input "**********"
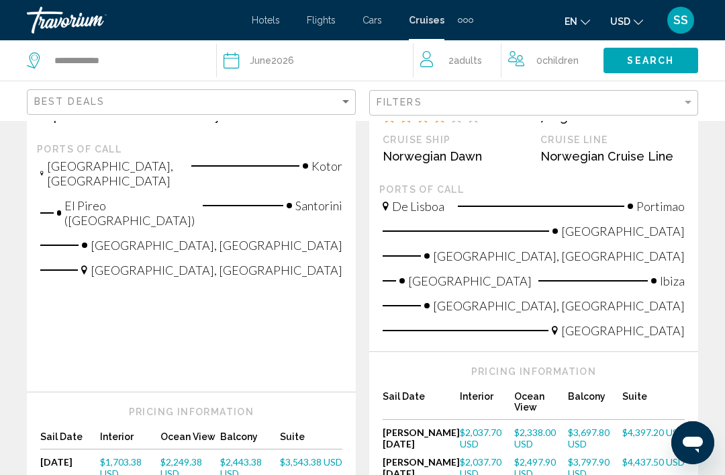
scroll to position [411, 0]
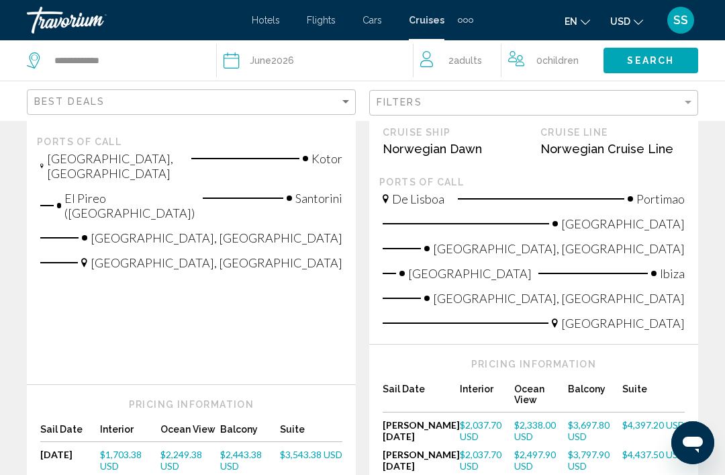
click at [114, 449] on span "$1,703.38 USD" at bounding box center [121, 460] width 42 height 23
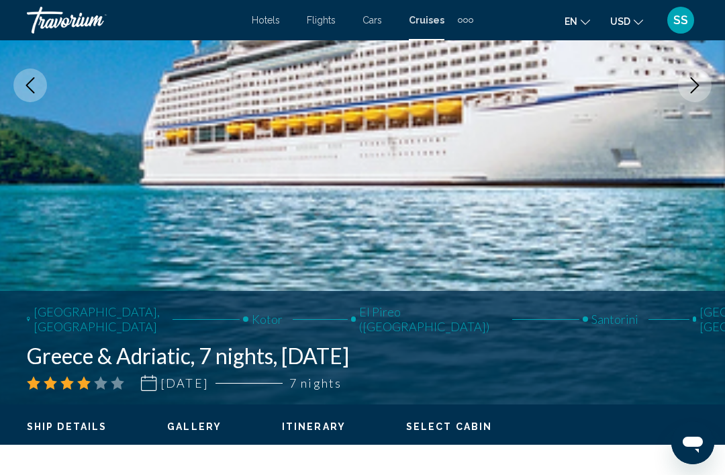
scroll to position [272, 0]
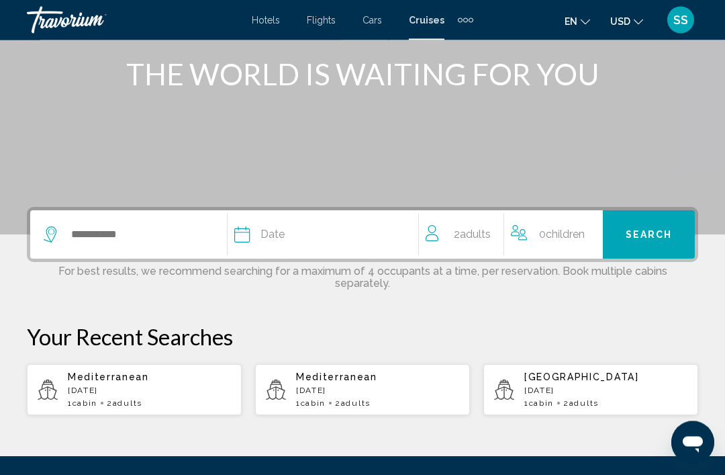
scroll to position [169, 0]
click at [196, 391] on p "[DATE]" at bounding box center [149, 390] width 163 height 9
type input "**********"
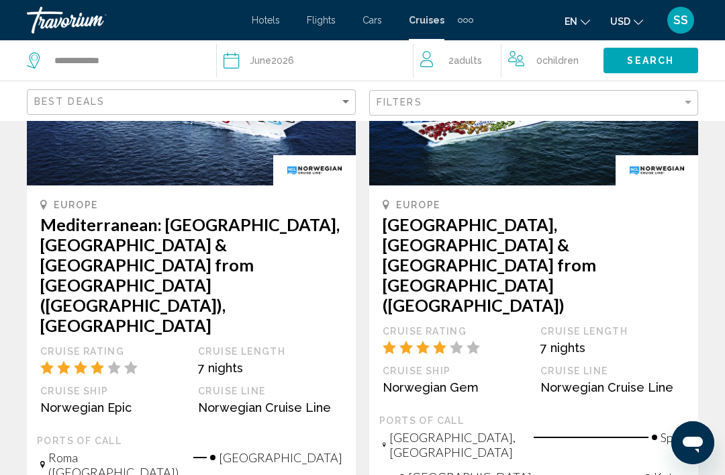
scroll to position [1736, 0]
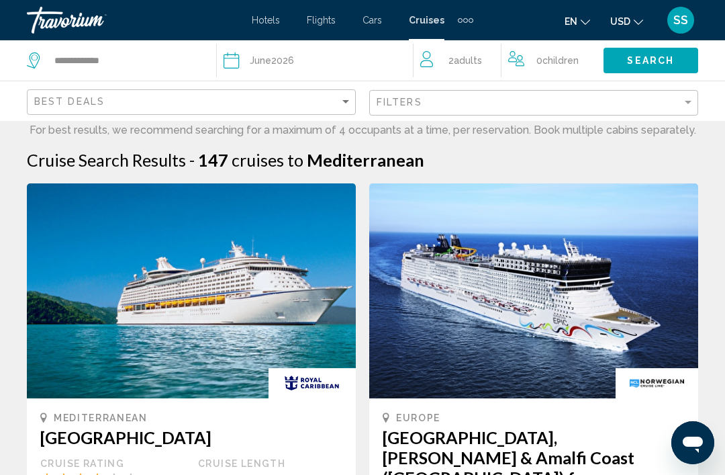
click at [371, 58] on div "Date June 2026" at bounding box center [318, 60] width 189 height 19
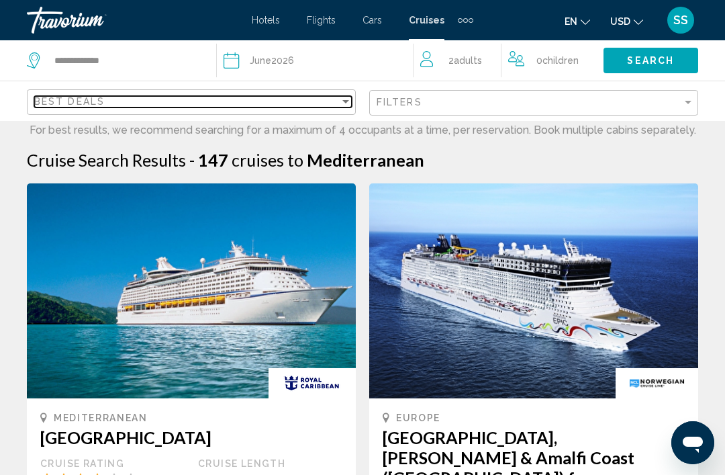
click at [197, 105] on div "Best Deals" at bounding box center [187, 101] width 306 height 11
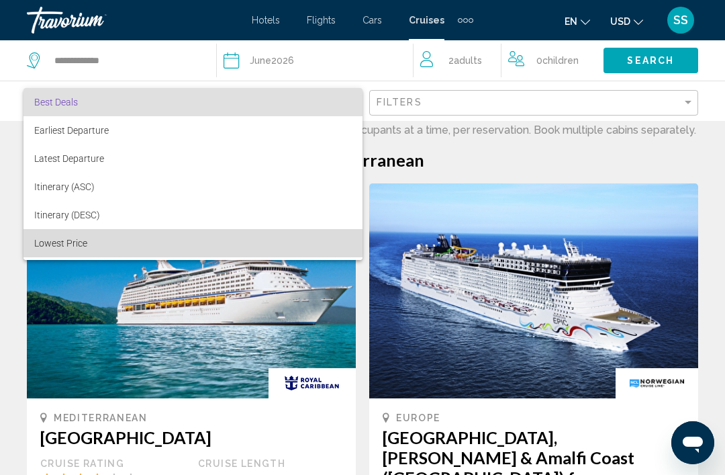
click at [159, 240] on span "Lowest Price" at bounding box center [193, 243] width 318 height 28
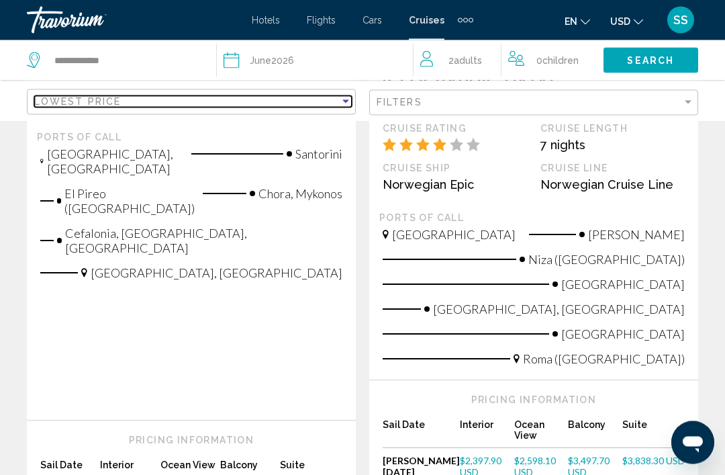
scroll to position [416, 0]
